Goal: Find contact information: Find contact information

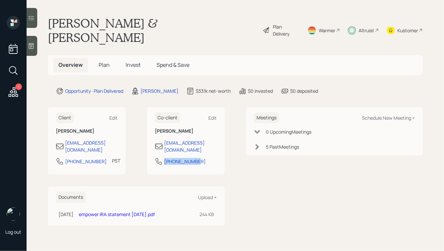
drag, startPoint x: 200, startPoint y: 142, endPoint x: 150, endPoint y: 142, distance: 50.6
click at [150, 142] on div "Co-client Edit [PERSON_NAME] [EMAIL_ADDRESS][DOMAIN_NAME] [PHONE_NUMBER]" at bounding box center [186, 141] width 78 height 68
copy div "[PHONE_NUMBER]"
